Goal: Transaction & Acquisition: Purchase product/service

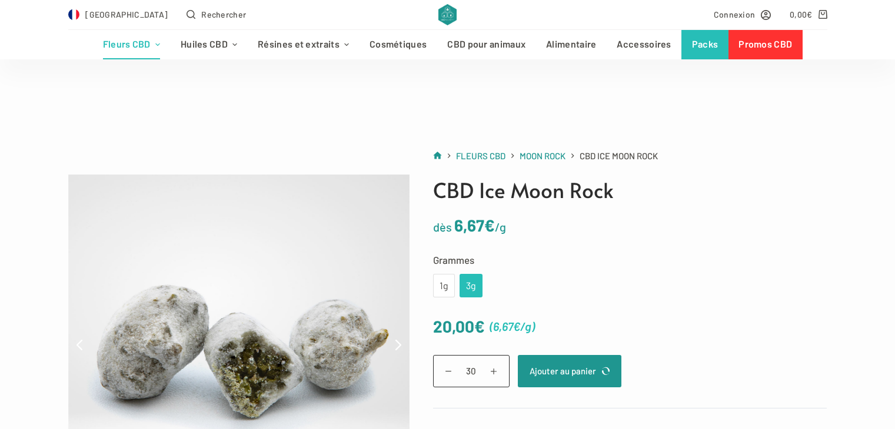
scroll to position [59, 0]
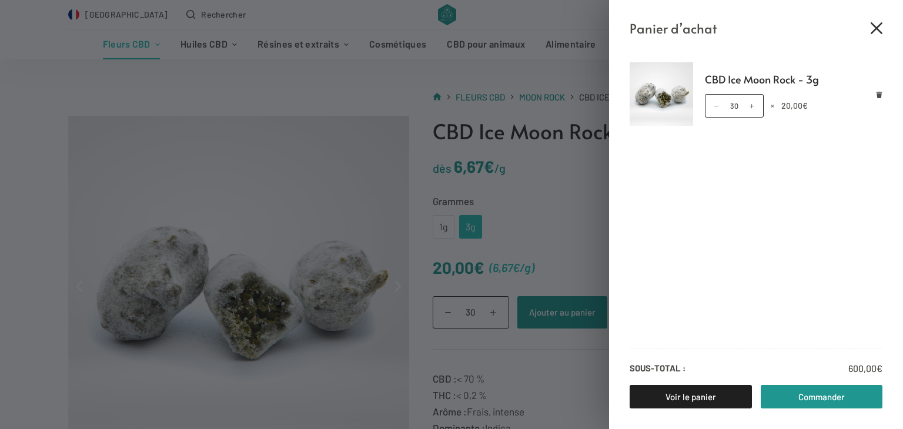
click at [880, 28] on icon "Fermer le tiroir du panier" at bounding box center [877, 28] width 12 height 12
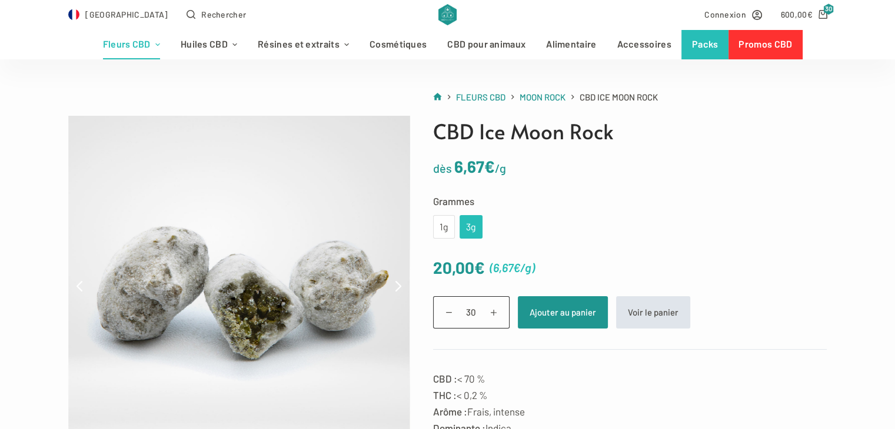
click at [640, 308] on link "Voir le panier" at bounding box center [653, 312] width 74 height 32
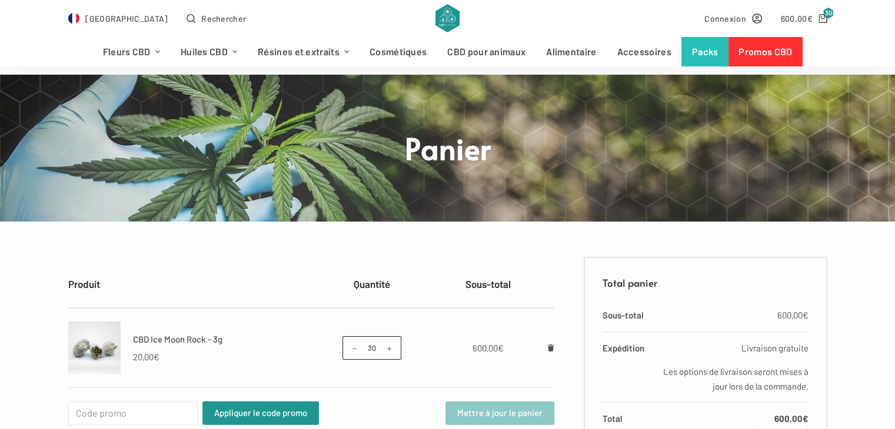
scroll to position [59, 0]
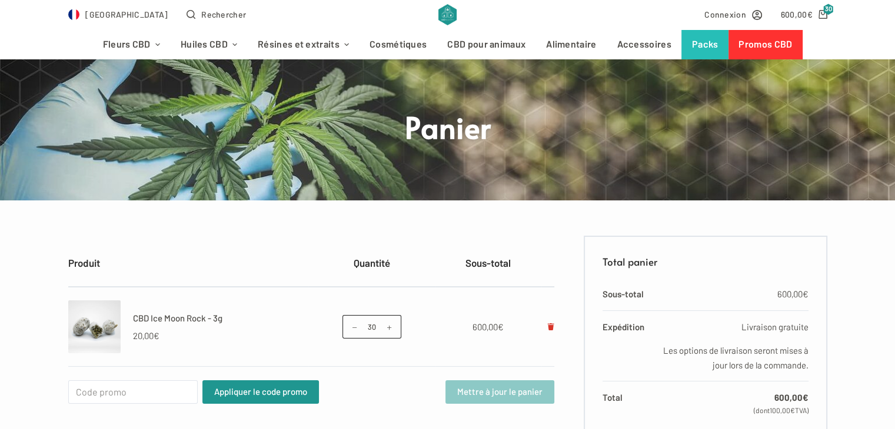
click at [553, 325] on icon "Retirer CBD Ice Moon Rock - 3g du panier" at bounding box center [551, 327] width 6 height 7
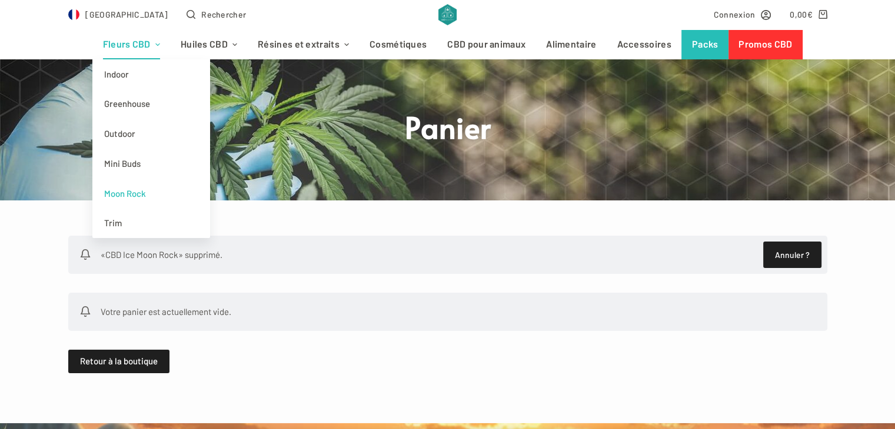
click at [161, 191] on link "Moon Rock" at bounding box center [151, 194] width 118 height 30
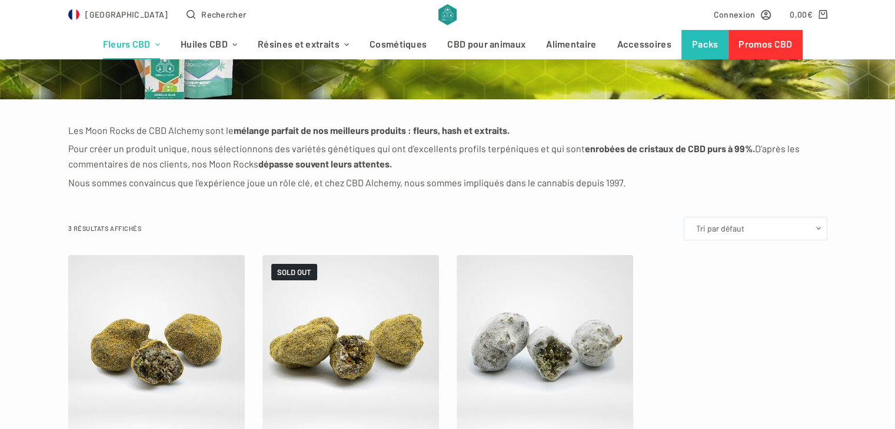
scroll to position [235, 0]
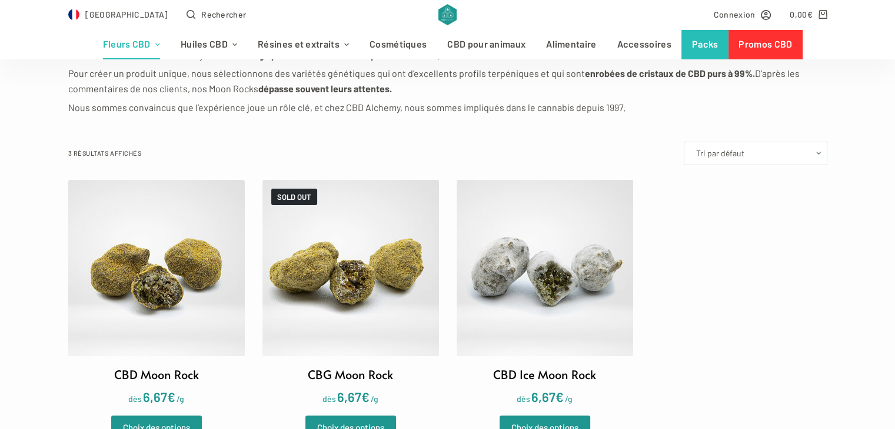
click at [514, 276] on img at bounding box center [544, 268] width 176 height 176
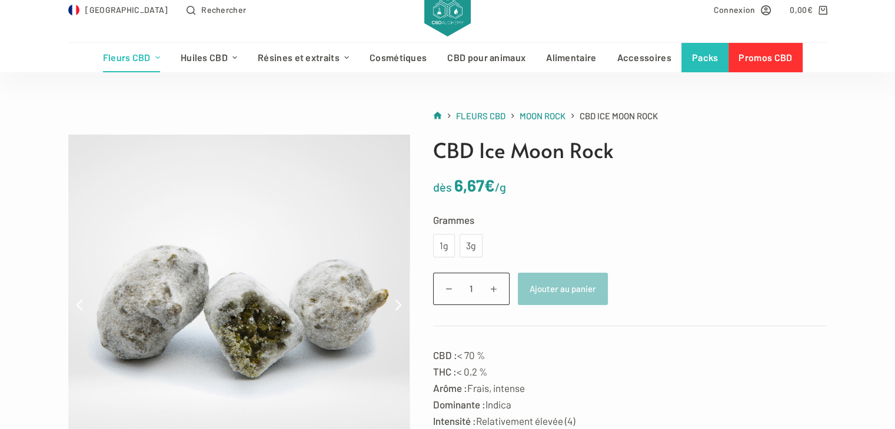
scroll to position [59, 0]
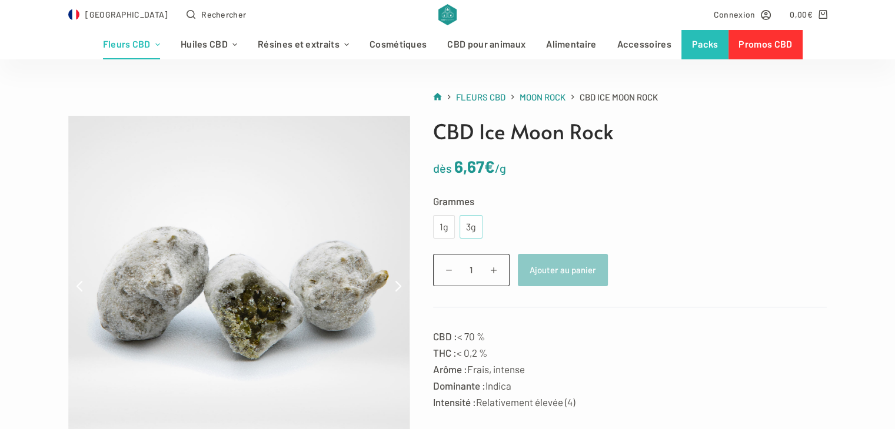
click at [473, 230] on div "3g" at bounding box center [470, 226] width 9 height 15
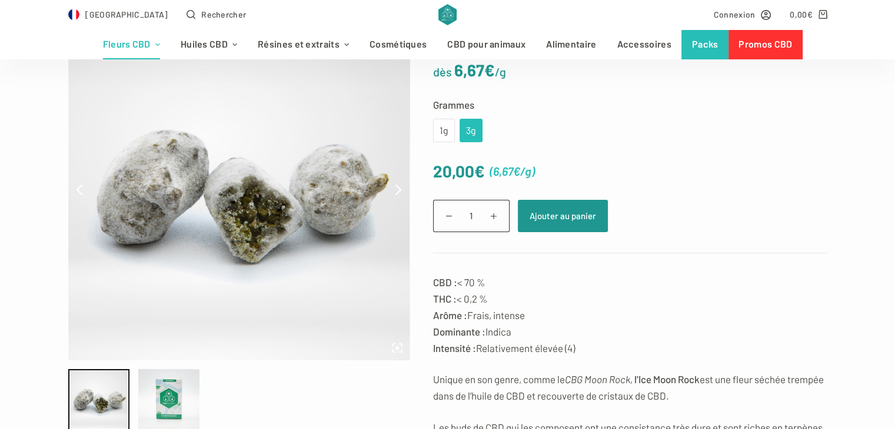
scroll to position [176, 0]
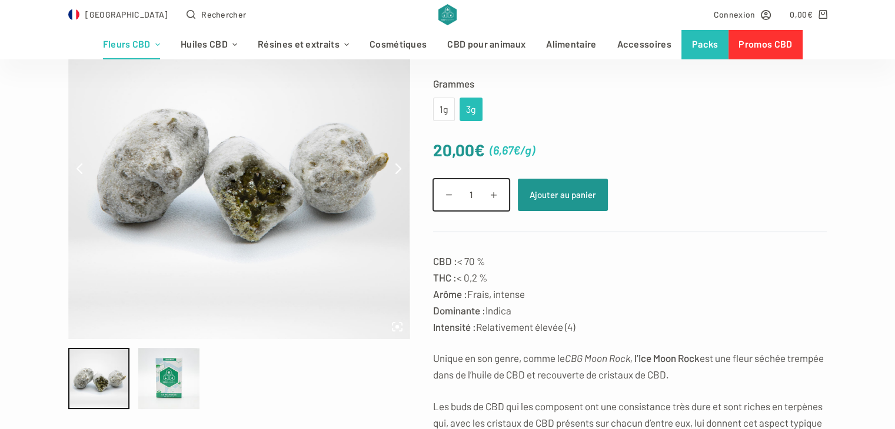
click at [478, 195] on input "1" at bounding box center [471, 195] width 76 height 32
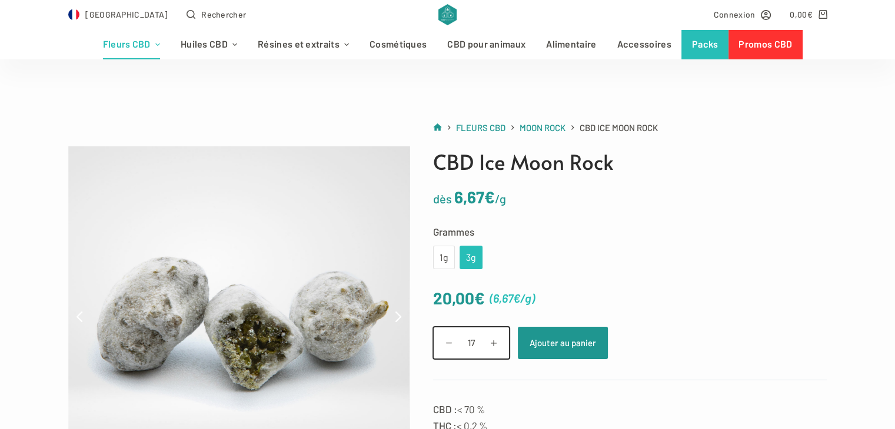
scroll to position [0, 0]
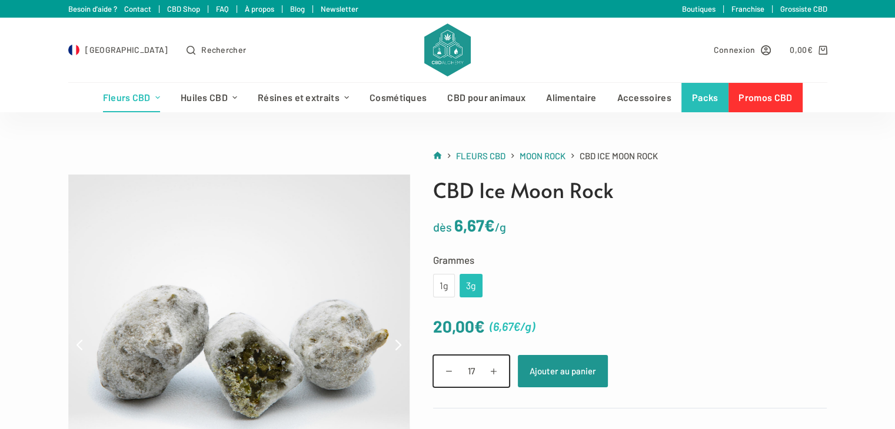
type input "17"
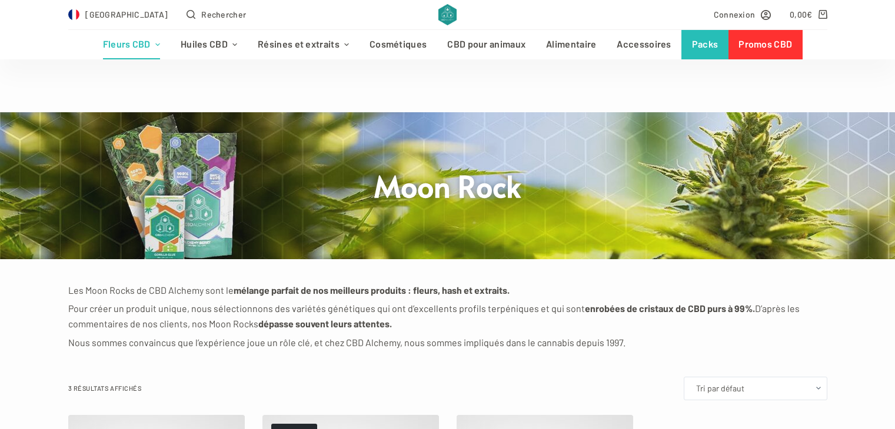
scroll to position [235, 0]
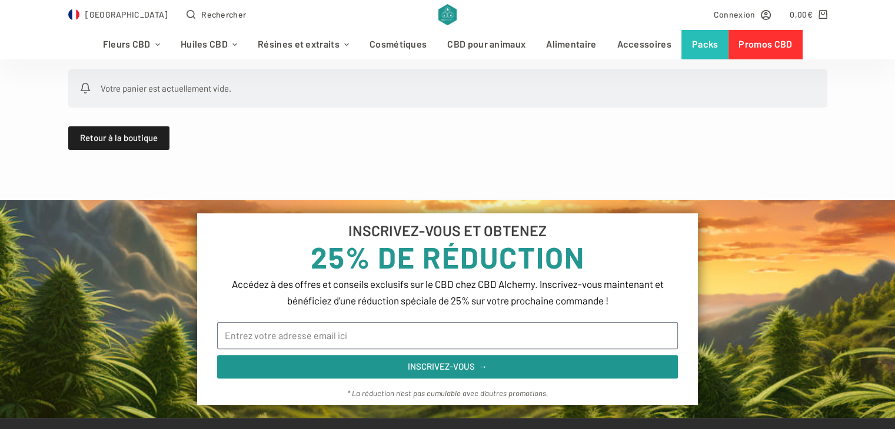
scroll to position [235, 0]
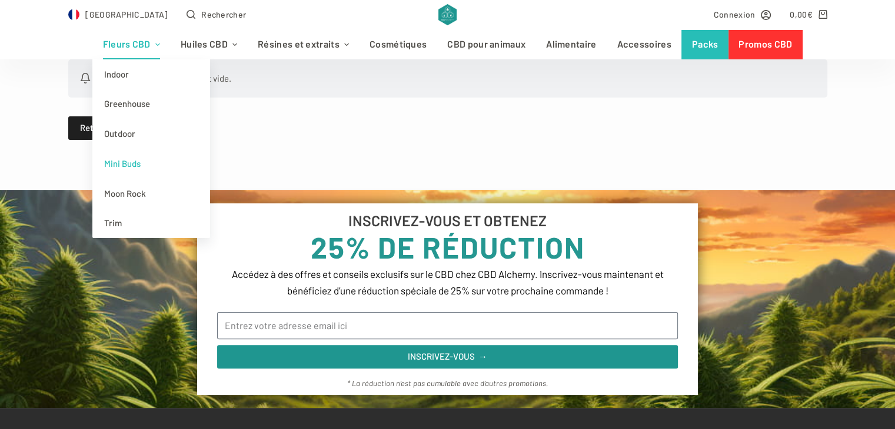
click at [146, 158] on link "Mini Buds" at bounding box center [151, 164] width 118 height 30
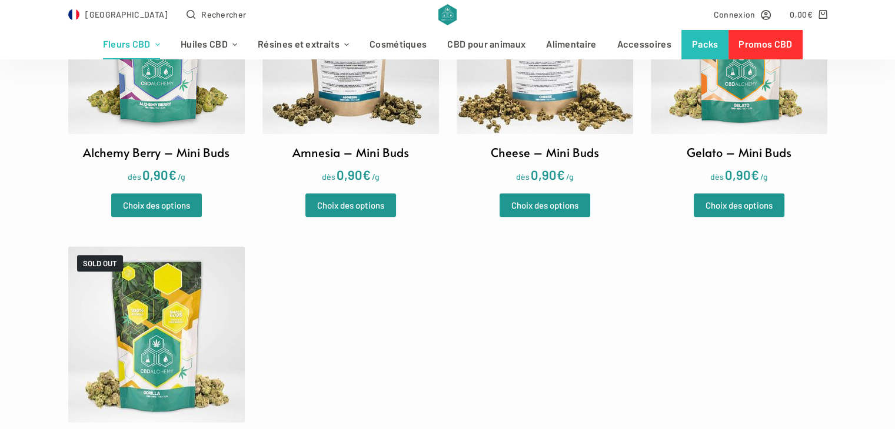
scroll to position [412, 0]
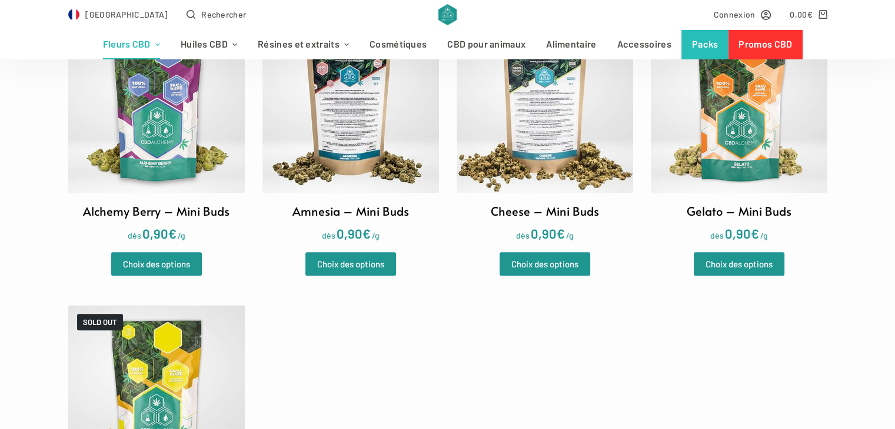
click at [696, 132] on img at bounding box center [739, 104] width 176 height 176
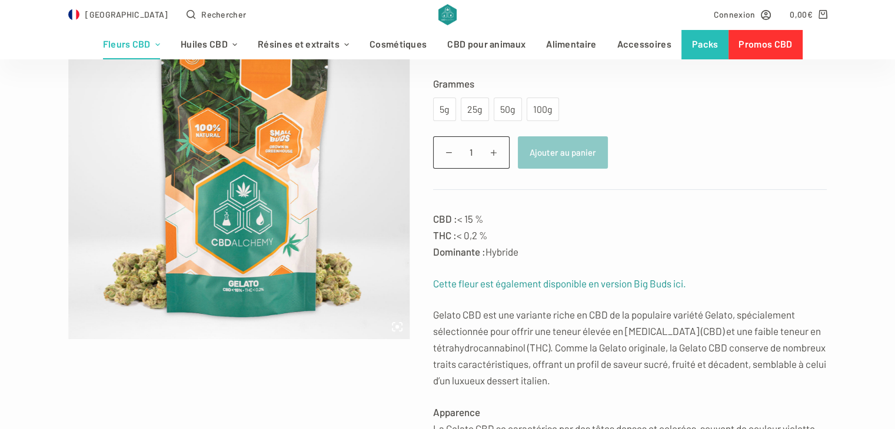
scroll to position [294, 0]
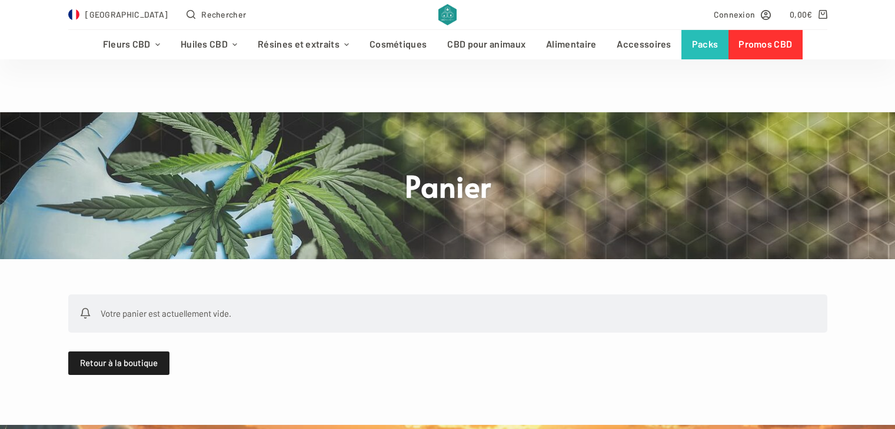
scroll to position [235, 0]
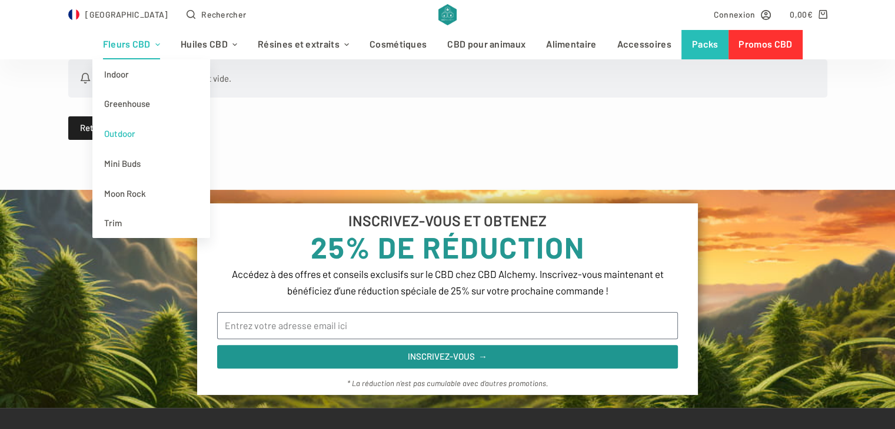
click at [146, 134] on link "Outdoor" at bounding box center [151, 134] width 118 height 30
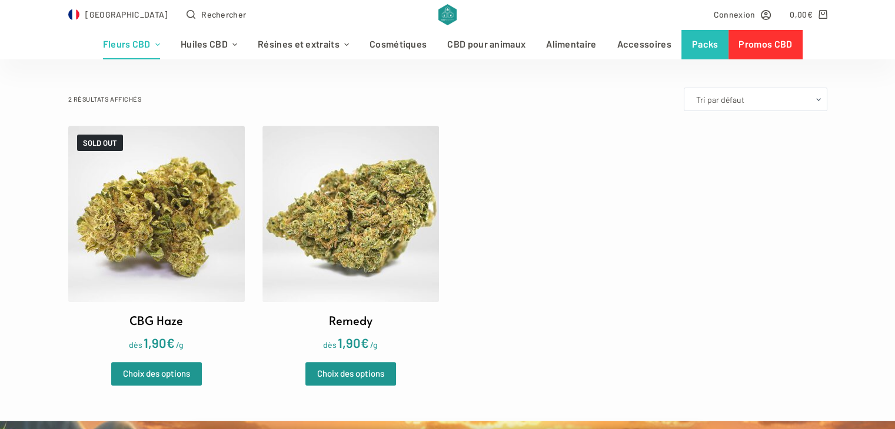
scroll to position [294, 0]
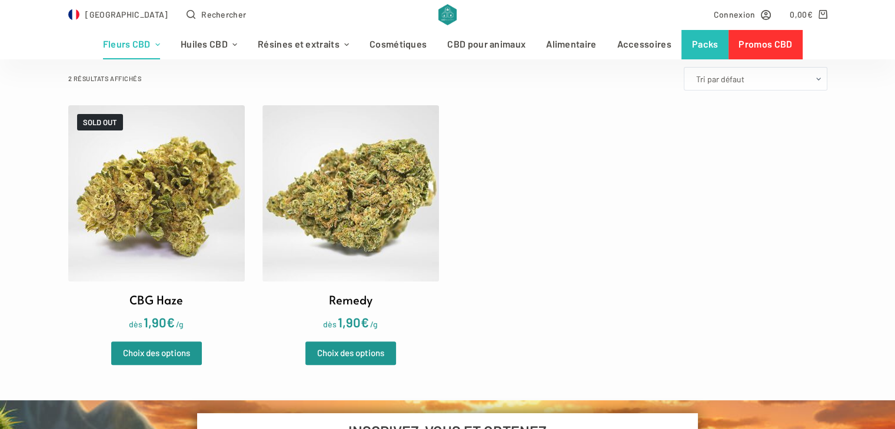
click at [204, 265] on img at bounding box center [156, 193] width 176 height 176
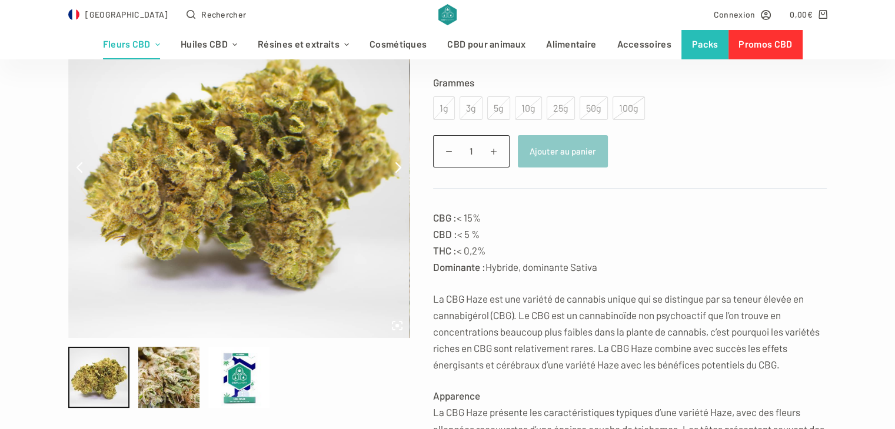
scroll to position [235, 0]
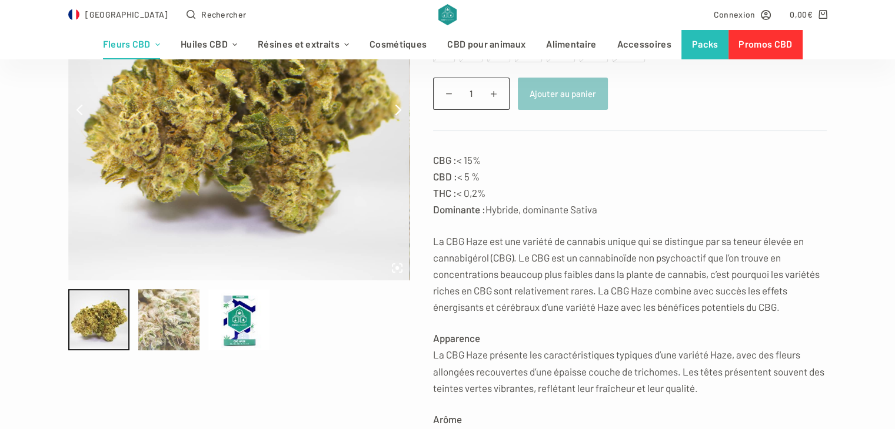
click at [155, 316] on div at bounding box center [168, 319] width 61 height 61
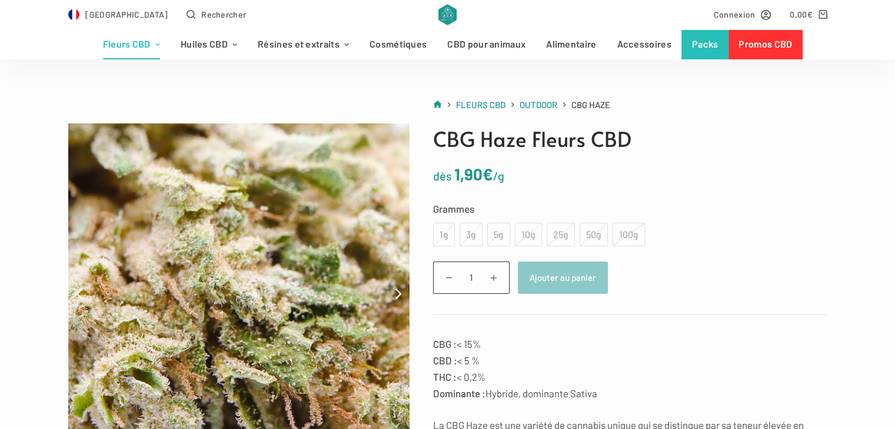
scroll to position [0, 0]
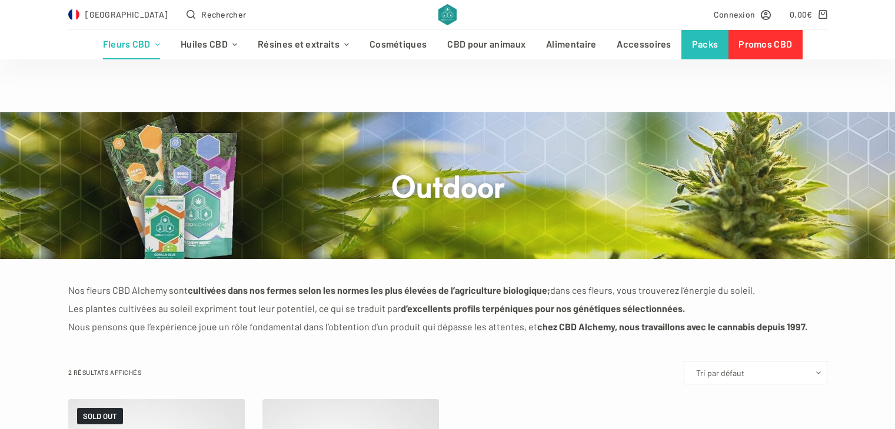
scroll to position [294, 0]
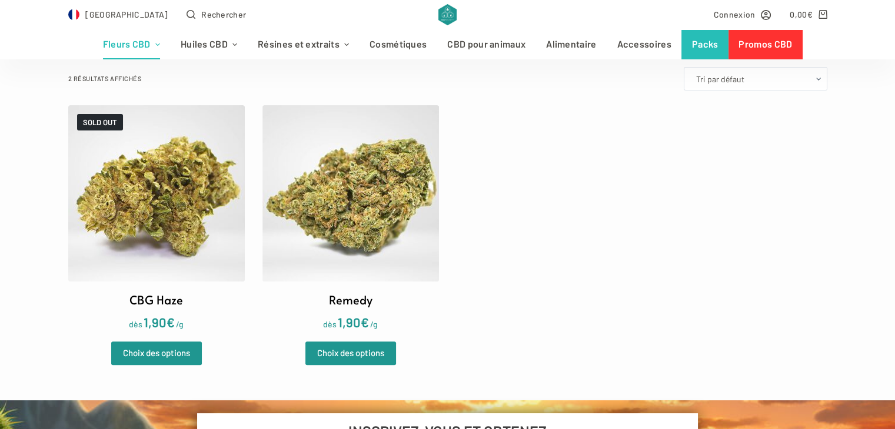
click at [335, 241] on img at bounding box center [350, 193] width 176 height 176
click at [108, 195] on img at bounding box center [156, 193] width 176 height 176
click at [372, 222] on img at bounding box center [350, 193] width 176 height 176
click at [198, 272] on img at bounding box center [156, 193] width 176 height 176
click at [390, 211] on img at bounding box center [350, 193] width 176 height 176
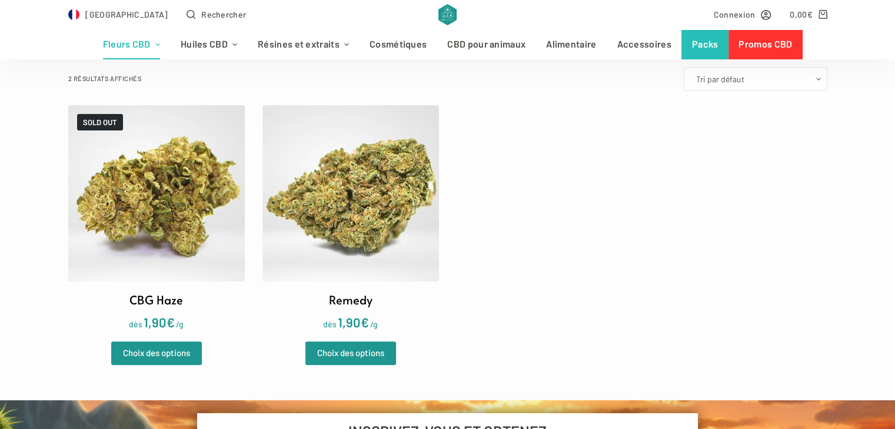
click at [183, 216] on img at bounding box center [156, 193] width 176 height 176
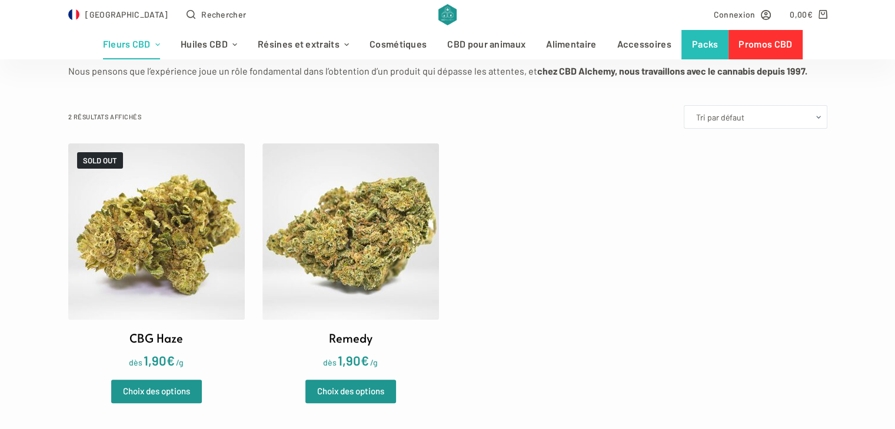
scroll to position [235, 0]
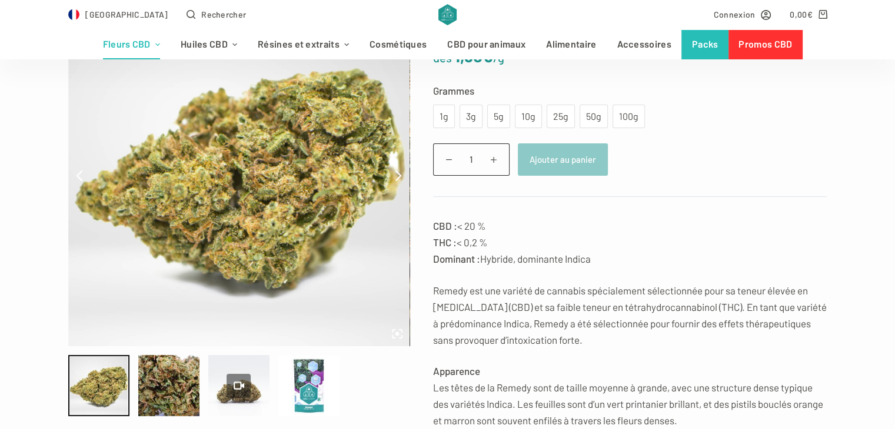
scroll to position [176, 0]
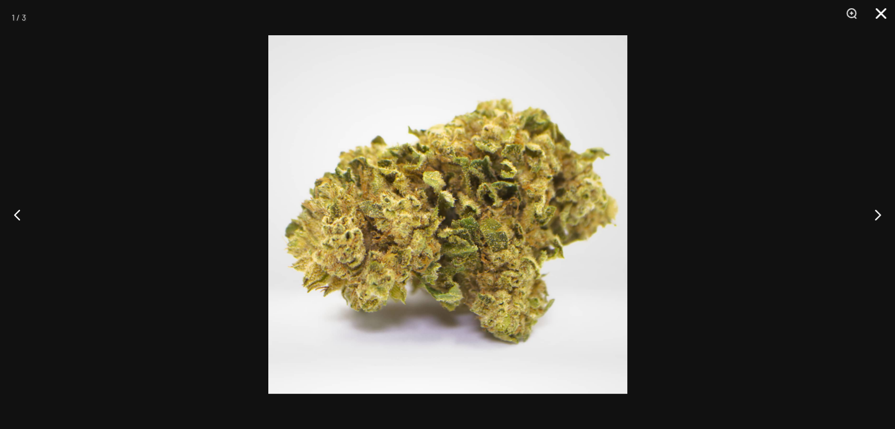
click at [876, 10] on button "Close" at bounding box center [876, 17] width 29 height 35
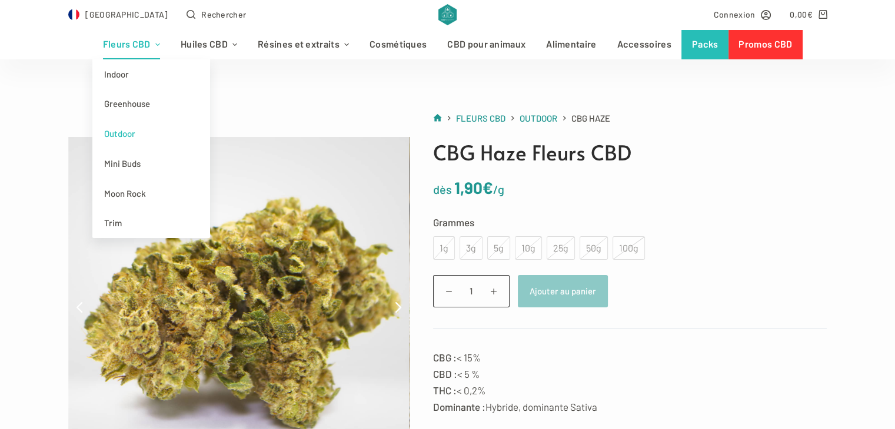
scroll to position [59, 0]
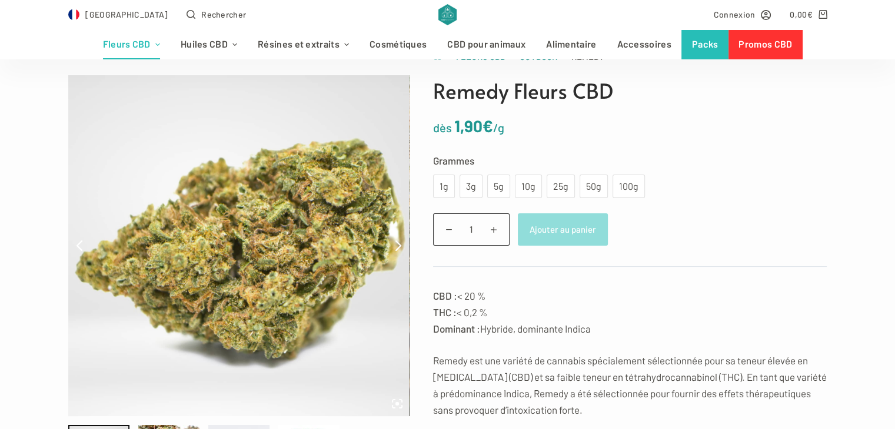
scroll to position [118, 0]
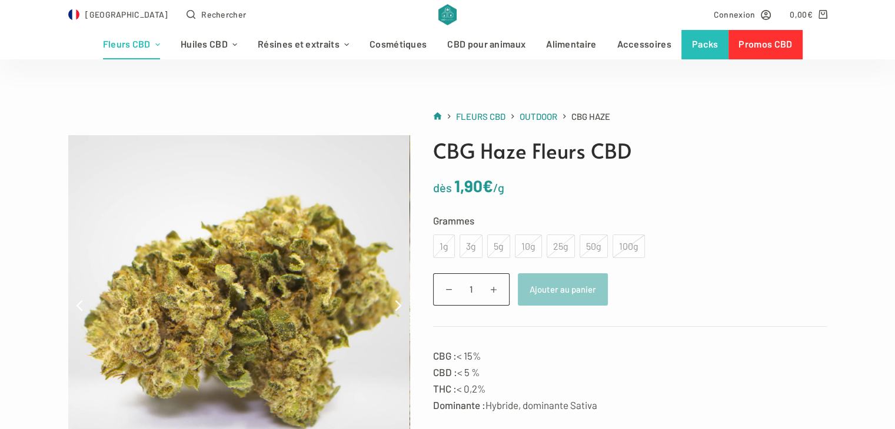
scroll to position [59, 0]
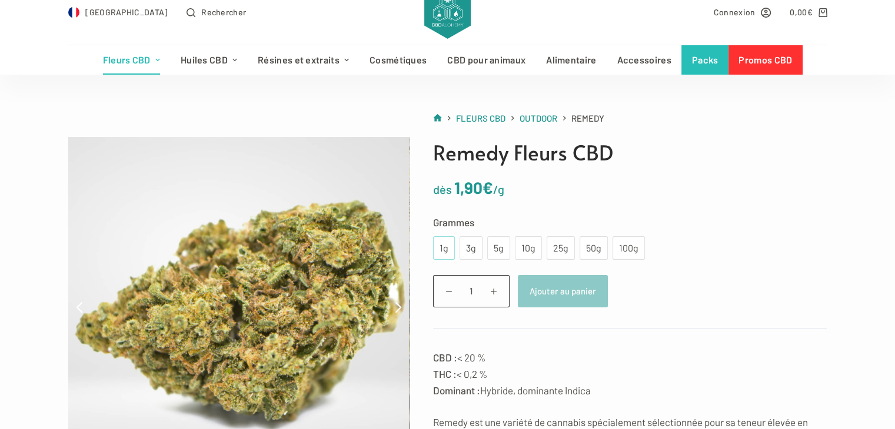
scroll to position [59, 0]
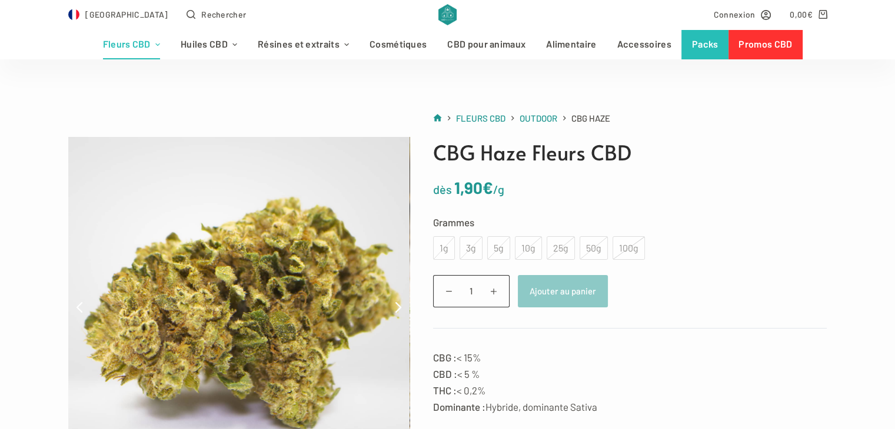
scroll to position [59, 0]
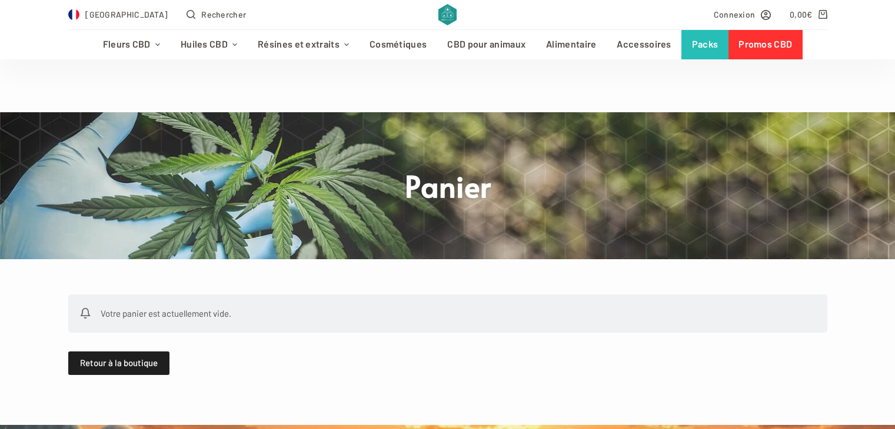
scroll to position [235, 0]
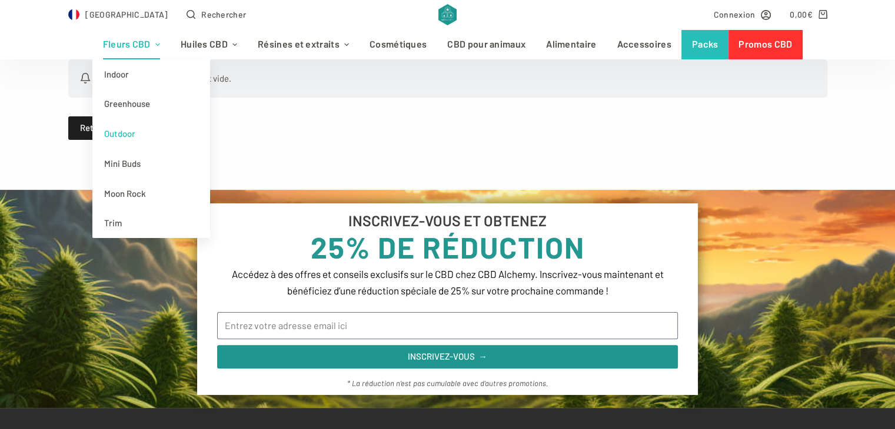
click at [136, 133] on link "Outdoor" at bounding box center [151, 134] width 118 height 30
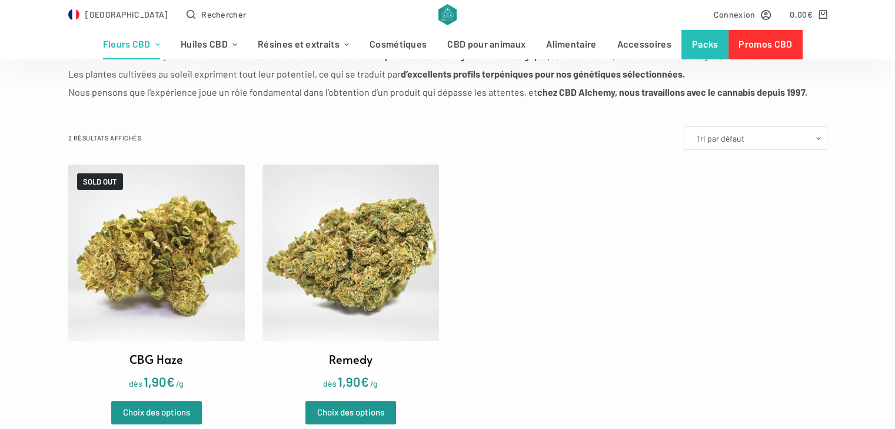
scroll to position [235, 0]
click at [185, 314] on img at bounding box center [156, 252] width 176 height 176
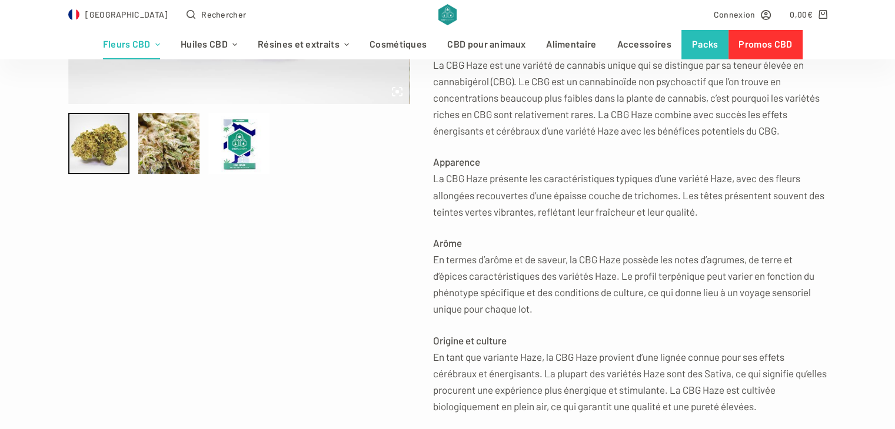
scroll to position [118, 0]
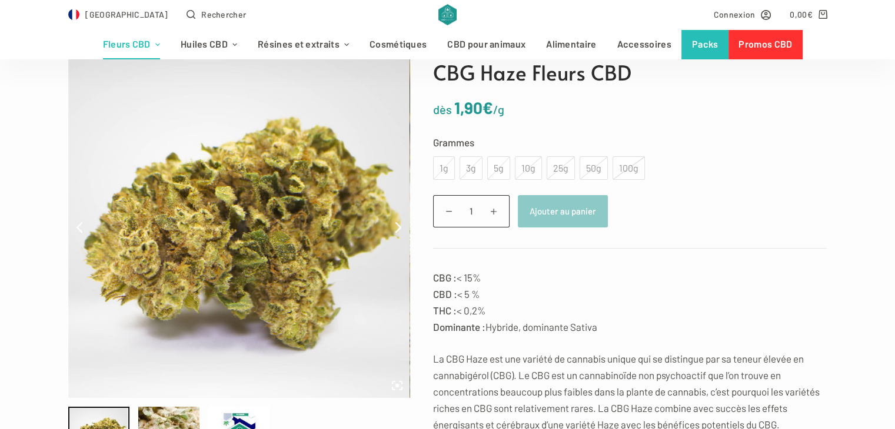
click at [444, 168] on div "1g" at bounding box center [444, 168] width 22 height 24
click at [473, 171] on div "3g" at bounding box center [470, 168] width 23 height 24
click at [506, 170] on div "5g" at bounding box center [498, 168] width 23 height 24
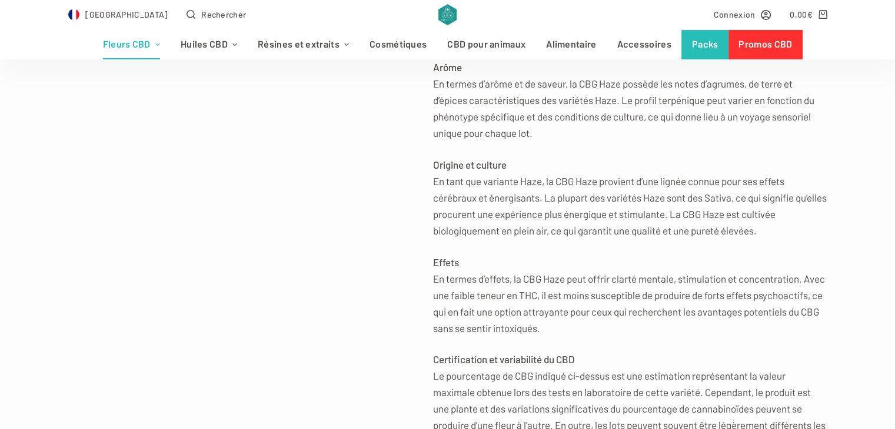
scroll to position [647, 0]
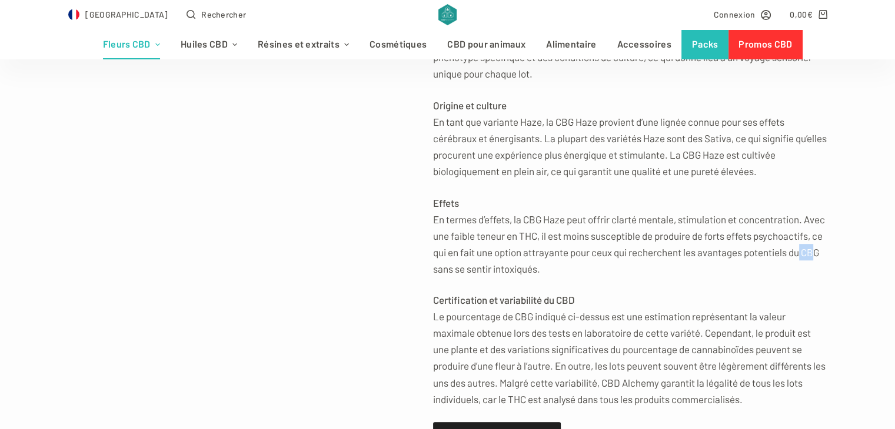
drag, startPoint x: 492, startPoint y: 267, endPoint x: 484, endPoint y: 269, distance: 8.6
click at [484, 269] on p "Effets En termes d’effets, la CBG Haze peut offrir clarté mentale, stimulation …" at bounding box center [630, 236] width 394 height 82
drag, startPoint x: 619, startPoint y: 271, endPoint x: 491, endPoint y: 264, distance: 128.4
click at [491, 264] on p "Effets En termes d’effets, la CBG Haze peut offrir clarté mentale, stimulation …" at bounding box center [630, 236] width 394 height 82
click at [511, 270] on p "Effets En termes d’effets, la CBG Haze peut offrir clarté mentale, stimulation …" at bounding box center [630, 236] width 394 height 82
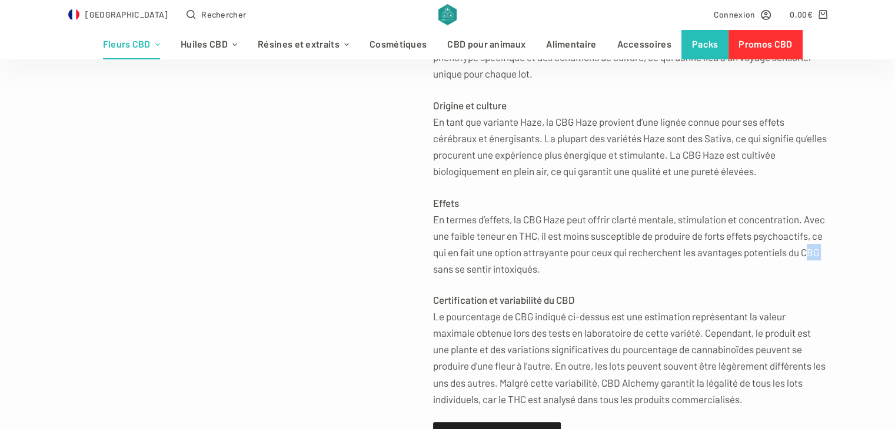
drag, startPoint x: 508, startPoint y: 269, endPoint x: 493, endPoint y: 268, distance: 15.3
click at [493, 268] on p "Effets En termes d’effets, la CBG Haze peut offrir clarté mentale, stimulation …" at bounding box center [630, 236] width 394 height 82
click at [511, 269] on p "Effets En termes d’effets, la CBG Haze peut offrir clarté mentale, stimulation …" at bounding box center [630, 236] width 394 height 82
drag, startPoint x: 511, startPoint y: 269, endPoint x: 502, endPoint y: 269, distance: 8.2
click at [502, 269] on p "Effets En termes d’effets, la CBG Haze peut offrir clarté mentale, stimulation …" at bounding box center [630, 236] width 394 height 82
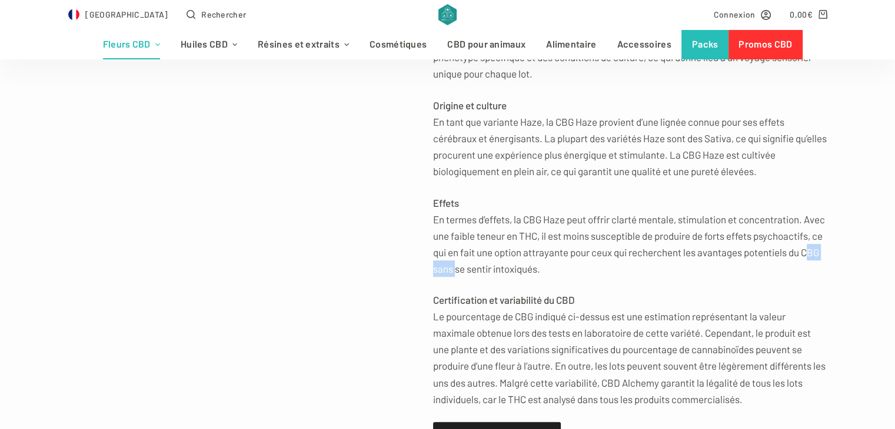
click at [509, 269] on p "Effets En termes d’effets, la CBG Haze peut offrir clarté mentale, stimulation …" at bounding box center [630, 236] width 394 height 82
drag, startPoint x: 509, startPoint y: 269, endPoint x: 498, endPoint y: 269, distance: 11.2
click at [498, 269] on p "Effets En termes d’effets, la CBG Haze peut offrir clarté mentale, stimulation …" at bounding box center [630, 236] width 394 height 82
click at [504, 288] on div "CBG : < 15% CBD : < 5 % THC : < 0,2% Dominante : Hybride, dominante Sativa La C…" at bounding box center [630, 74] width 394 height 668
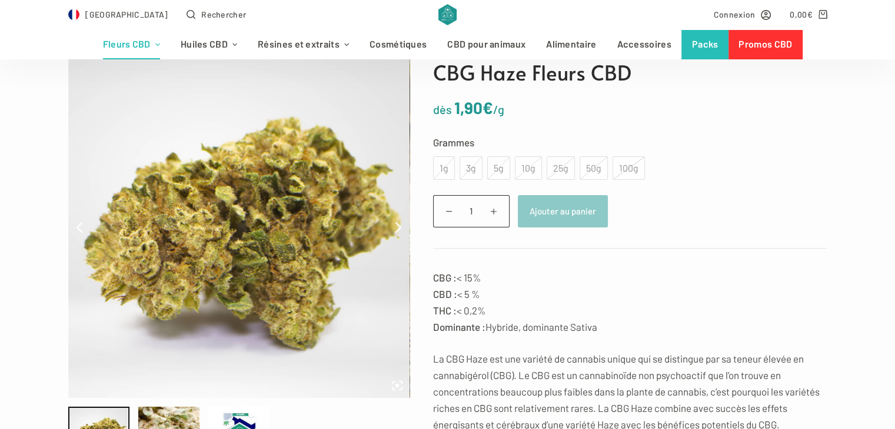
scroll to position [59, 0]
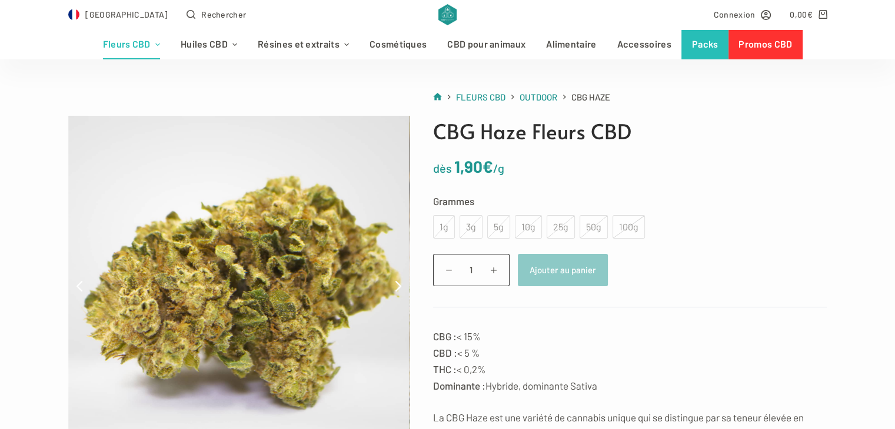
click at [621, 231] on div "100g" at bounding box center [628, 227] width 32 height 24
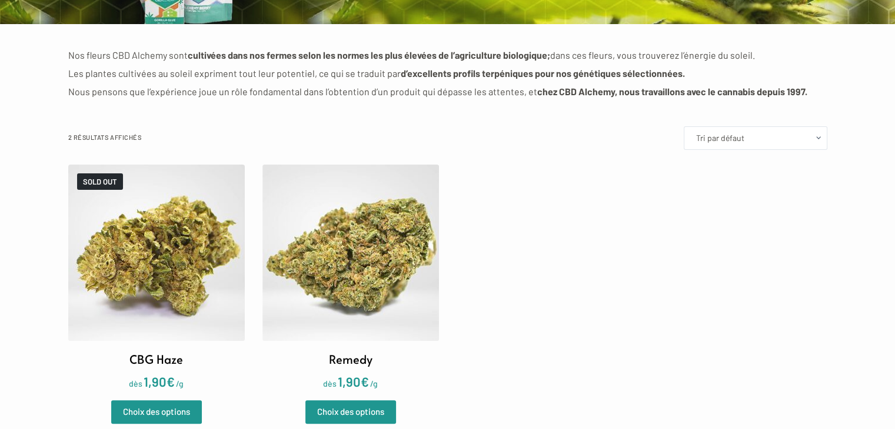
scroll to position [235, 0]
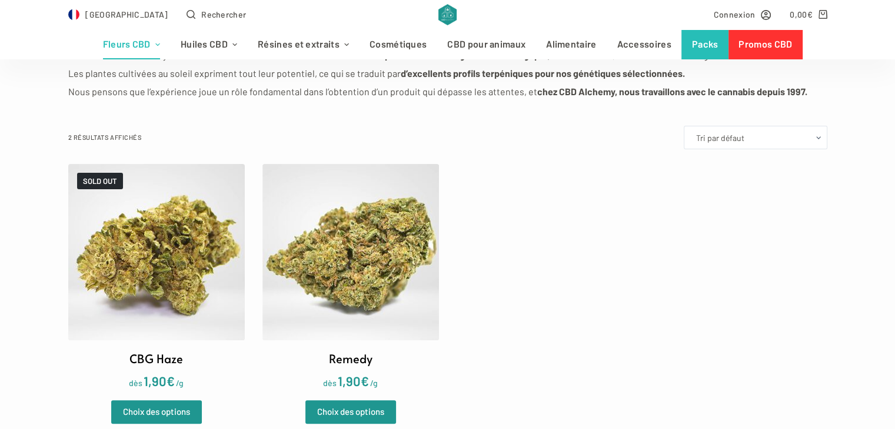
click at [342, 294] on img at bounding box center [350, 252] width 176 height 176
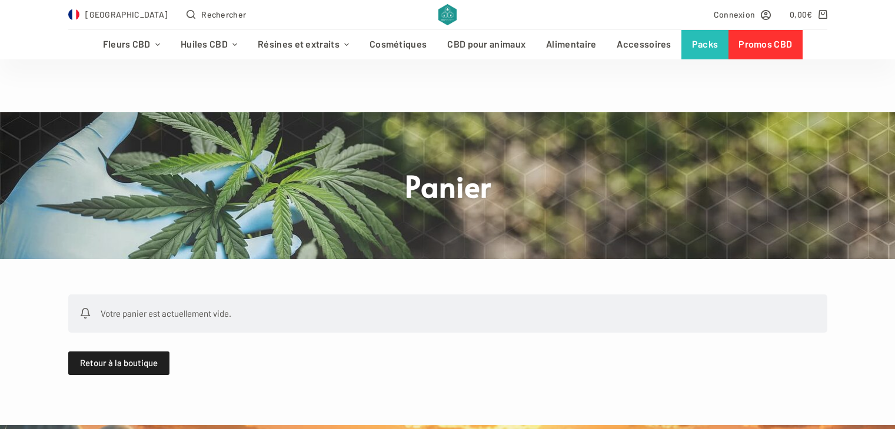
scroll to position [235, 0]
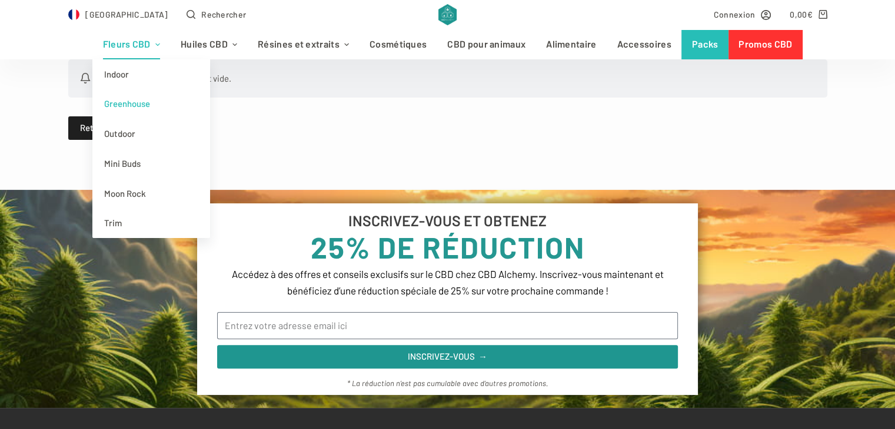
click at [160, 100] on link "Greenhouse" at bounding box center [151, 104] width 118 height 30
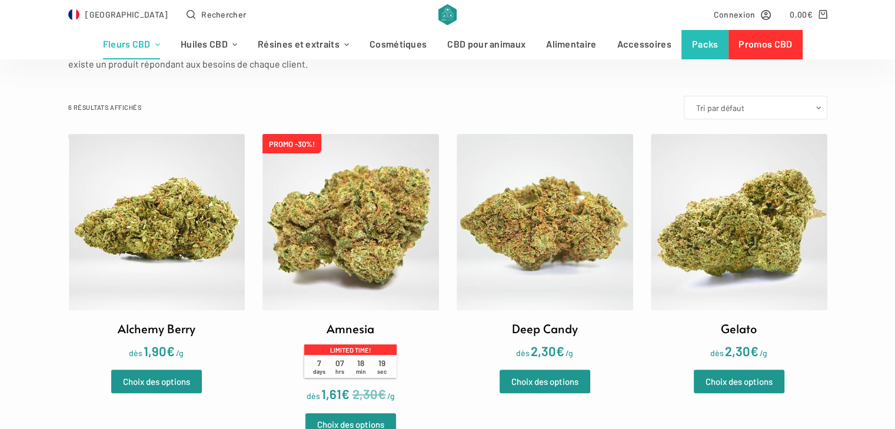
scroll to position [353, 0]
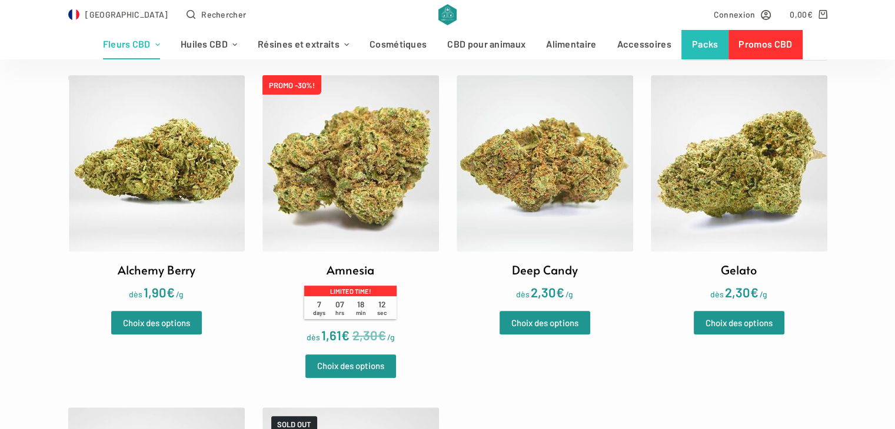
drag, startPoint x: 169, startPoint y: 188, endPoint x: 149, endPoint y: 172, distance: 25.1
click at [149, 172] on img at bounding box center [156, 163] width 176 height 176
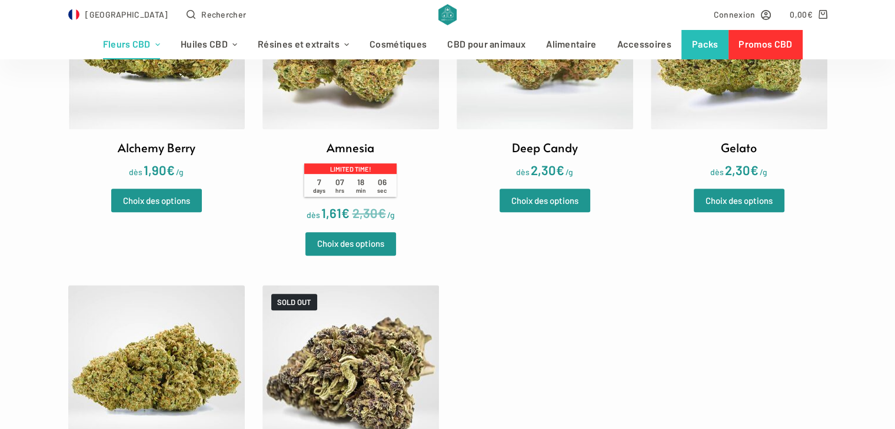
scroll to position [529, 0]
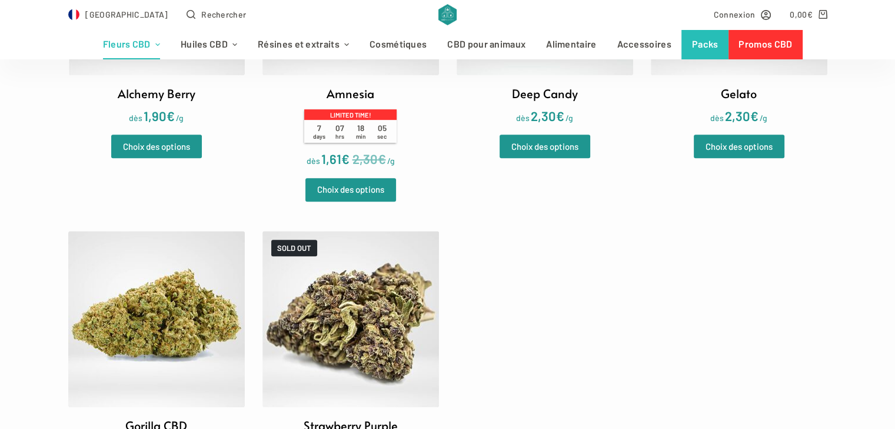
click at [162, 332] on img at bounding box center [156, 319] width 176 height 176
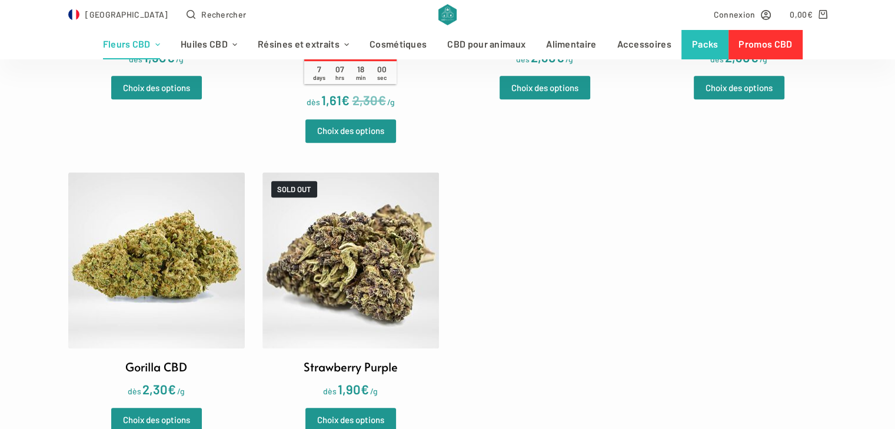
click at [374, 299] on img at bounding box center [350, 260] width 176 height 176
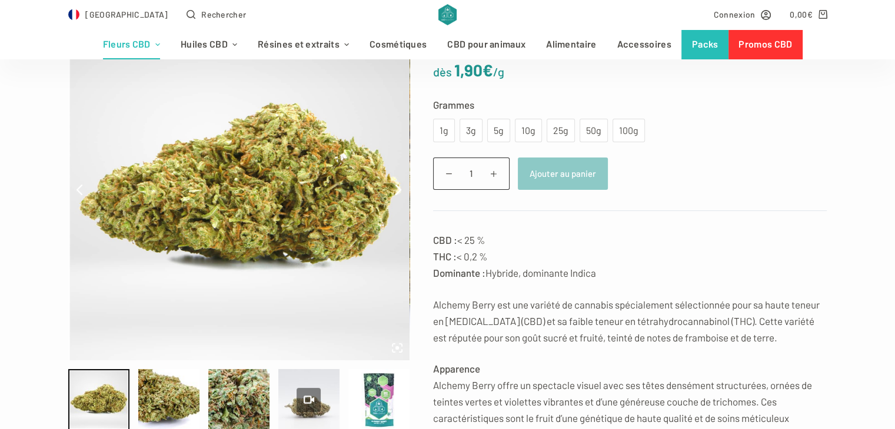
scroll to position [176, 0]
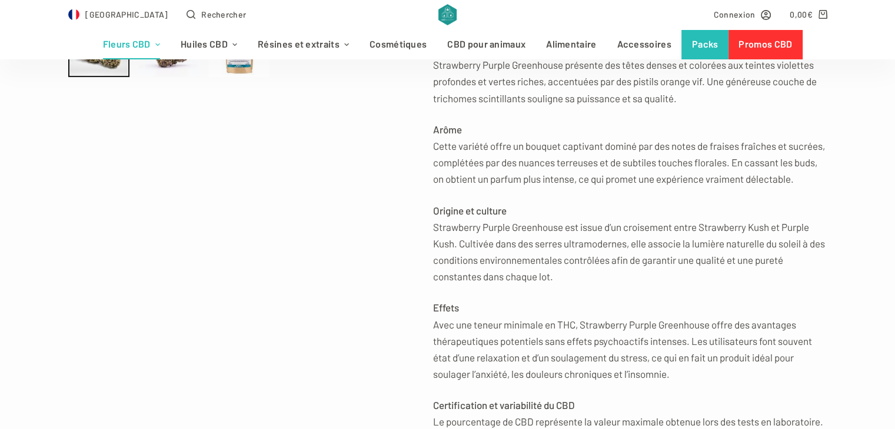
scroll to position [529, 0]
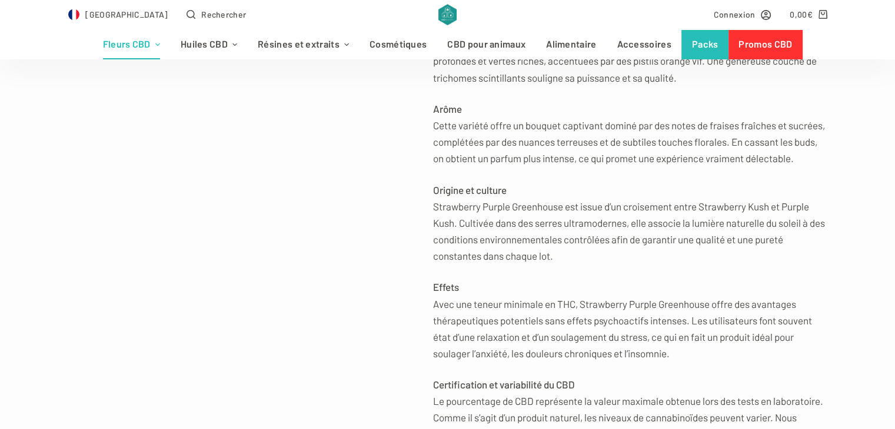
drag, startPoint x: 435, startPoint y: 374, endPoint x: 674, endPoint y: 376, distance: 238.8
click at [674, 361] on p "Effets Avec une teneur minimale en THC, Strawberry Purple Greenhouse offre des …" at bounding box center [630, 320] width 394 height 82
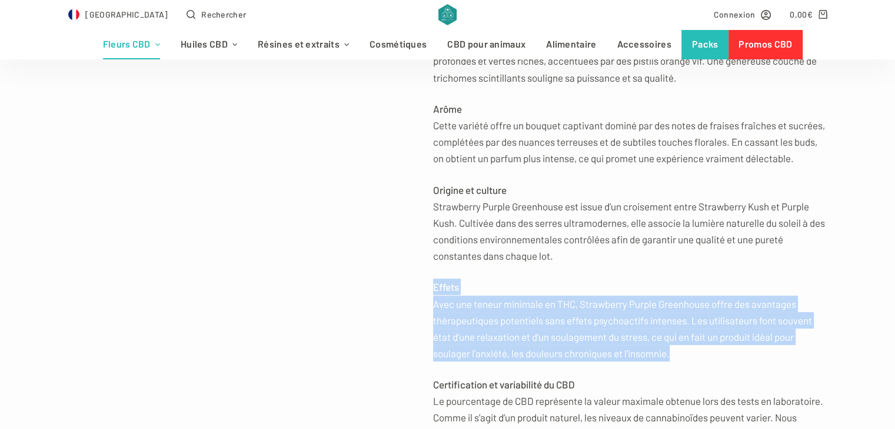
drag, startPoint x: 671, startPoint y: 373, endPoint x: 429, endPoint y: 302, distance: 252.6
click at [429, 302] on div "Strawberry Purple Fleurs CBD dès 1,90 € /g Grammes Choisir une option 3g 5g 10g…" at bounding box center [618, 113] width 418 height 936
drag, startPoint x: 433, startPoint y: 302, endPoint x: 669, endPoint y: 377, distance: 248.0
click at [669, 361] on p "Effets Avec une teneur minimale en THC, Strawberry Purple Greenhouse offre des …" at bounding box center [630, 320] width 394 height 82
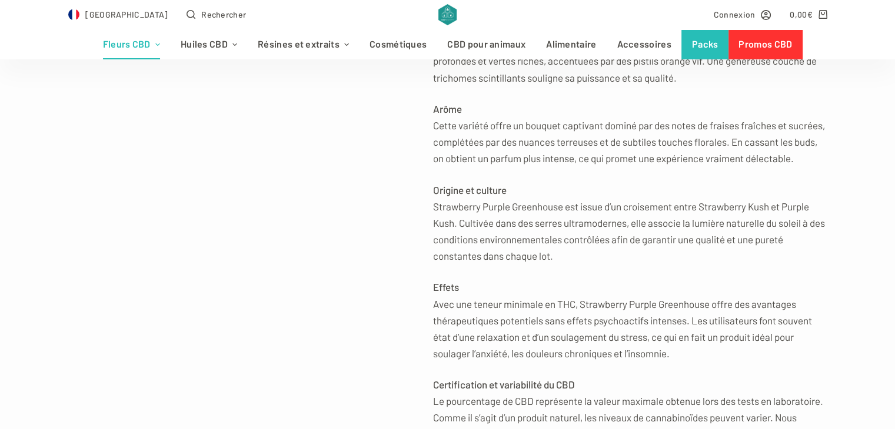
click at [677, 361] on p "Effets Avec une teneur minimale en THC, Strawberry Purple Greenhouse offre des …" at bounding box center [630, 320] width 394 height 82
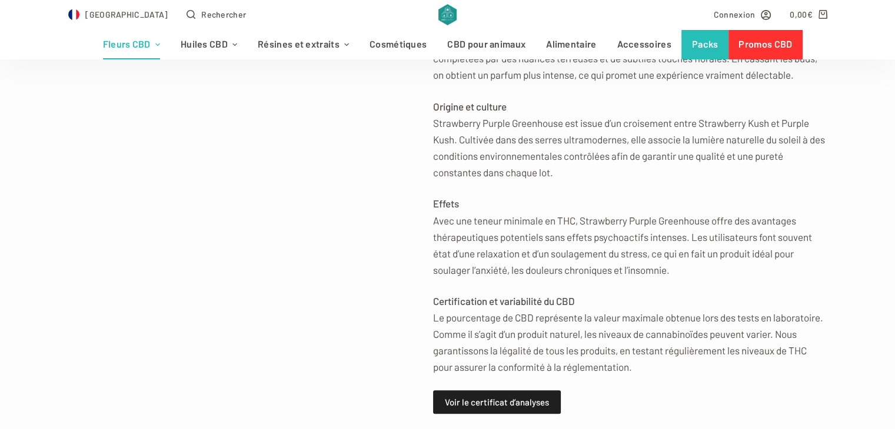
scroll to position [647, 0]
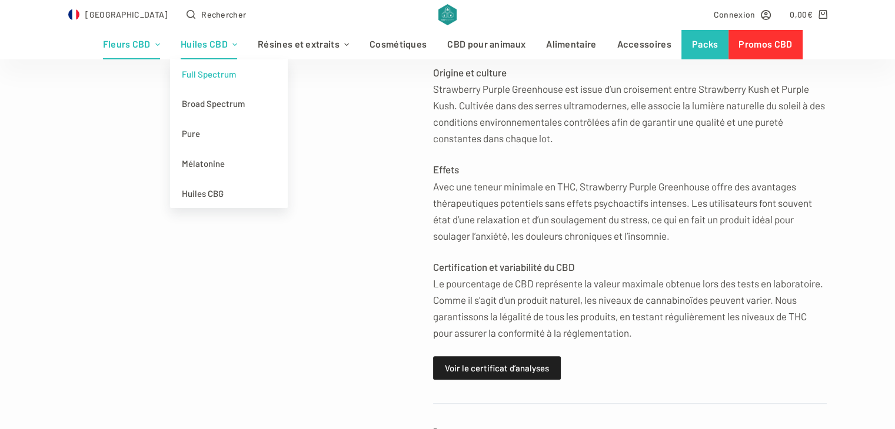
click at [233, 75] on link "Full Spectrum" at bounding box center [229, 74] width 118 height 30
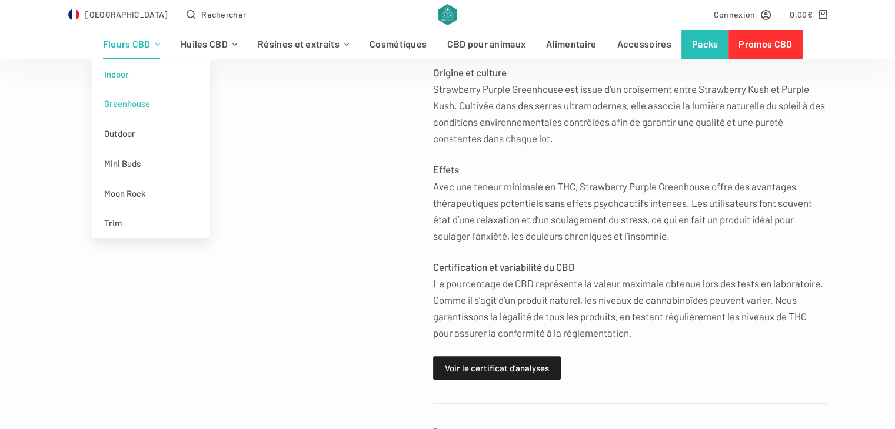
click at [134, 71] on link "Indoor" at bounding box center [151, 74] width 118 height 30
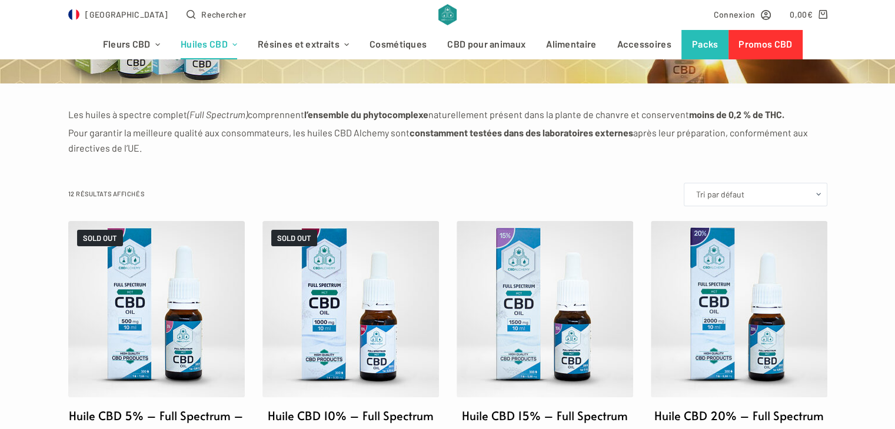
scroll to position [176, 0]
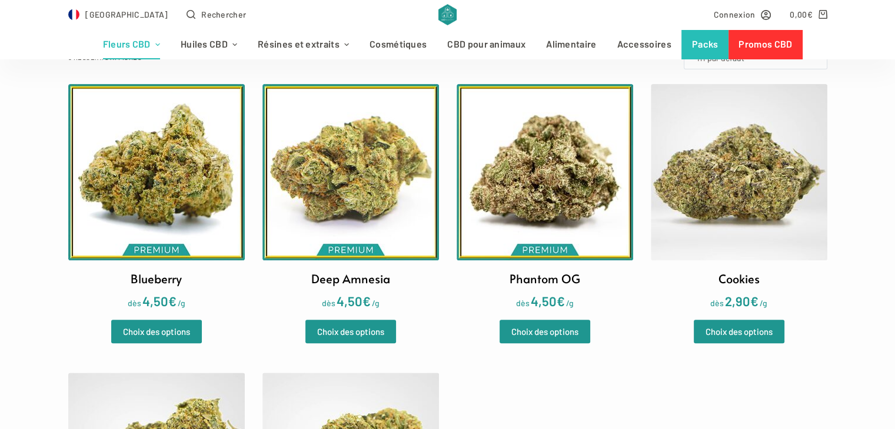
scroll to position [294, 0]
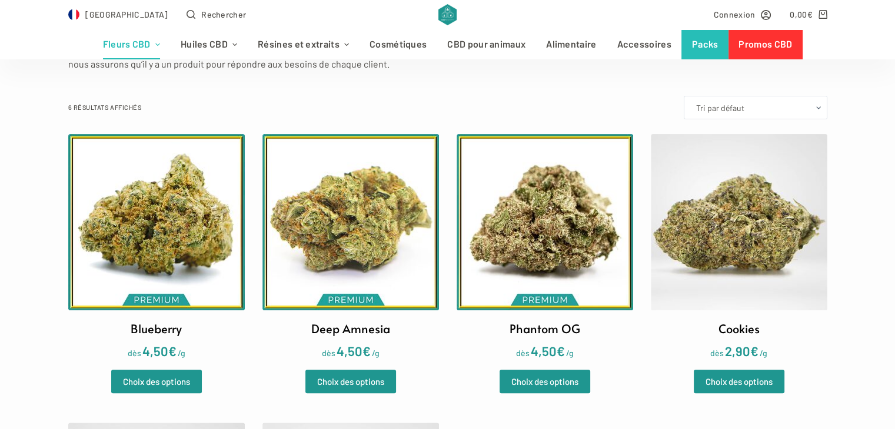
click at [179, 261] on img at bounding box center [156, 222] width 176 height 176
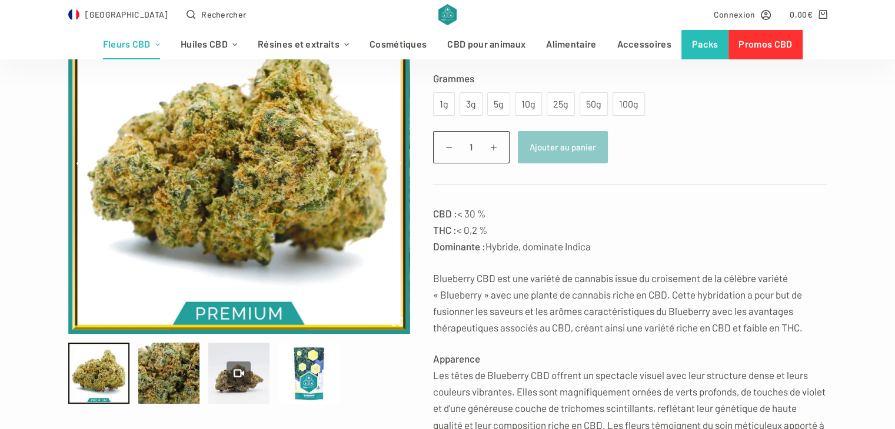
scroll to position [118, 0]
